Goal: Information Seeking & Learning: Check status

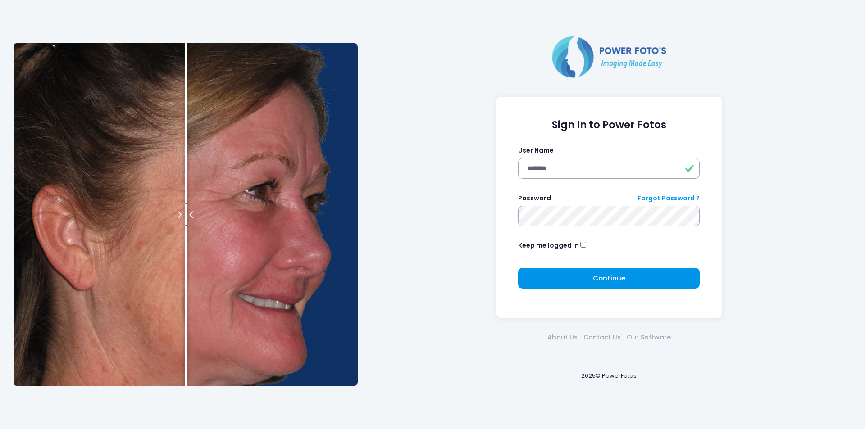
click at [570, 277] on button "Continue Please wait..." at bounding box center [609, 278] width 182 height 21
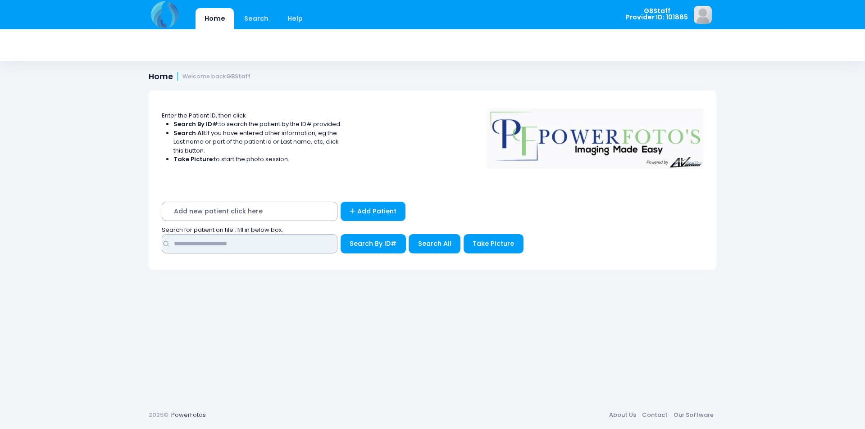
click at [217, 243] on input "text" at bounding box center [250, 243] width 176 height 19
type input "*****"
drag, startPoint x: 390, startPoint y: 230, endPoint x: 380, endPoint y: 242, distance: 16.0
click at [390, 231] on div "Search for patient on file : fill in below box;" at bounding box center [433, 230] width 550 height 9
click at [378, 244] on span "Search By ID#" at bounding box center [372, 243] width 47 height 9
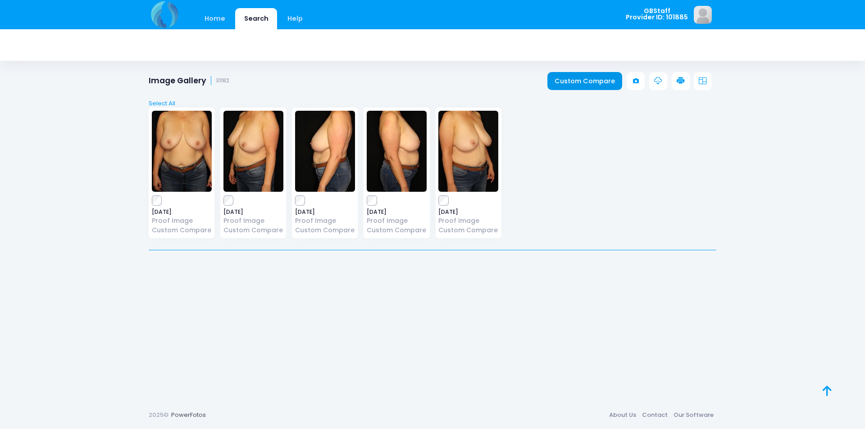
click at [588, 78] on link "Custom Compare" at bounding box center [584, 81] width 75 height 18
